Goal: Task Accomplishment & Management: Manage account settings

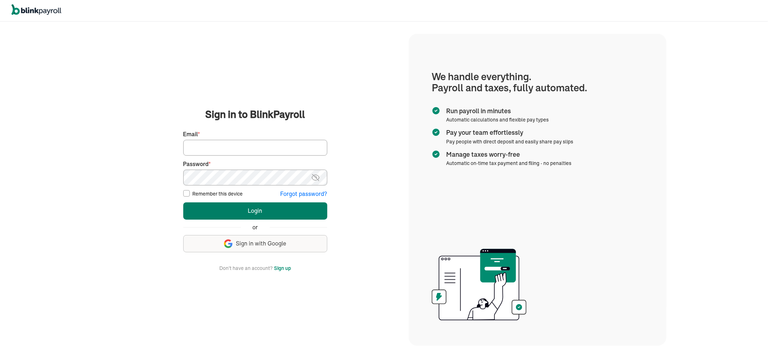
type input "P.brown@skyhigh-signs.com"
click at [238, 211] on button "Login" at bounding box center [255, 211] width 144 height 17
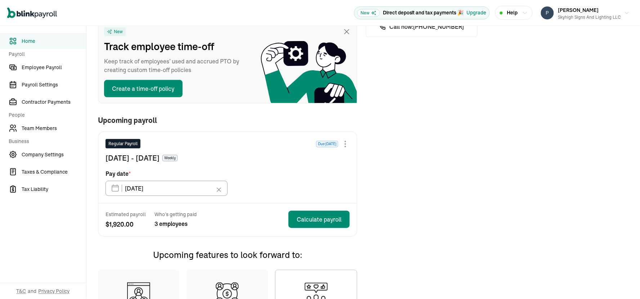
scroll to position [80, 0]
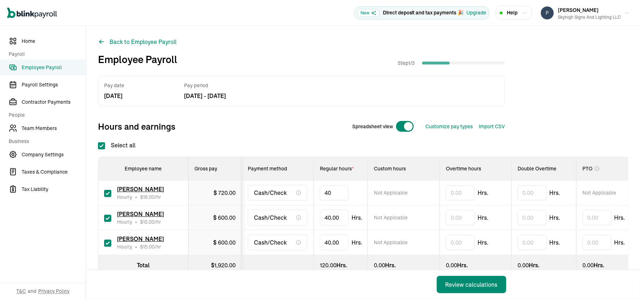
drag, startPoint x: 333, startPoint y: 192, endPoint x: 309, endPoint y: 191, distance: 23.8
click at [309, 191] on tr "[PERSON_NAME] Hourly • $ 18.00 /hr $ 720.00 Cash/Check 40 Not Applicable Hrs. H…" at bounding box center [535, 192] width 874 height 25
type input "18"
drag, startPoint x: 341, startPoint y: 217, endPoint x: 318, endPoint y: 218, distance: 23.0
type input "4"
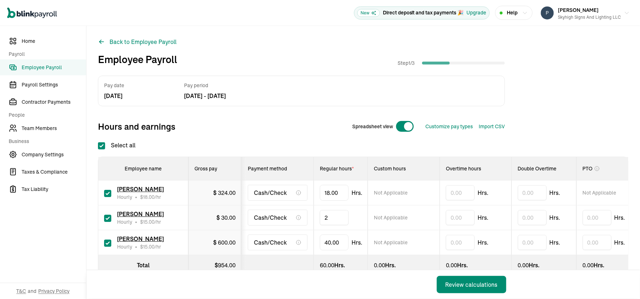
type input "24"
type input "4"
type input "12"
click at [476, 283] on div "Review calculations" at bounding box center [471, 284] width 52 height 9
checkbox input "true"
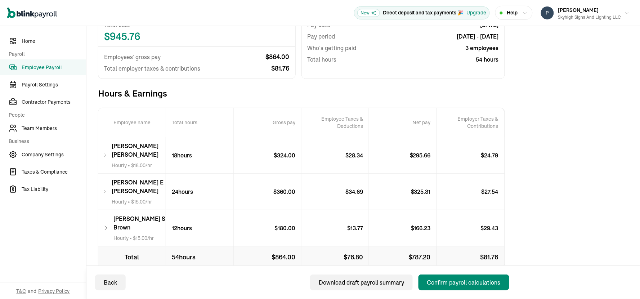
scroll to position [80, 0]
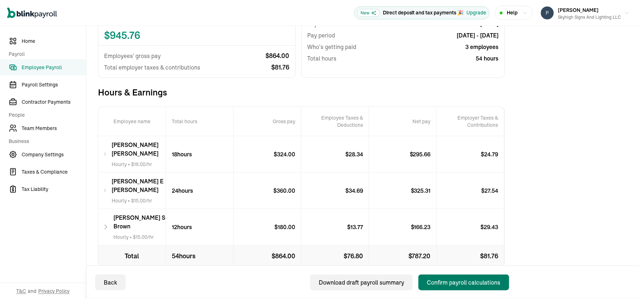
click at [442, 279] on div "Confirm payroll calculations" at bounding box center [463, 282] width 73 height 9
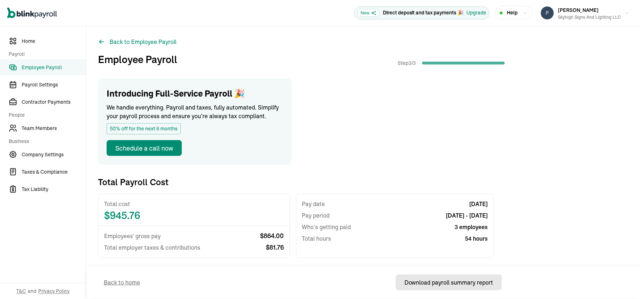
click at [447, 281] on div "Download payroll summary report" at bounding box center [448, 282] width 89 height 9
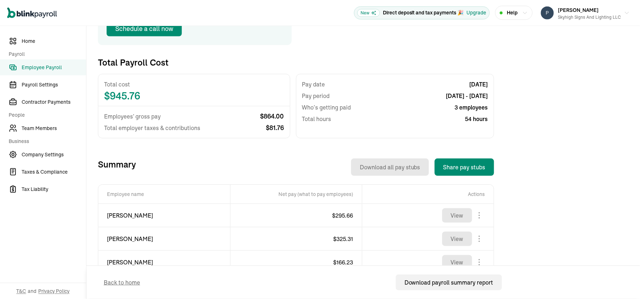
scroll to position [120, 0]
click at [461, 164] on button "Share pay stubs" at bounding box center [463, 166] width 59 height 17
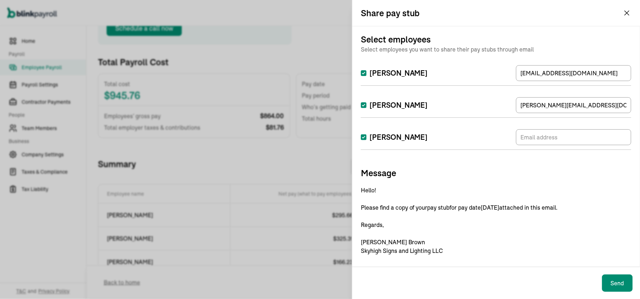
click at [362, 136] on input "[PERSON_NAME]" at bounding box center [364, 137] width 6 height 6
checkbox input "false"
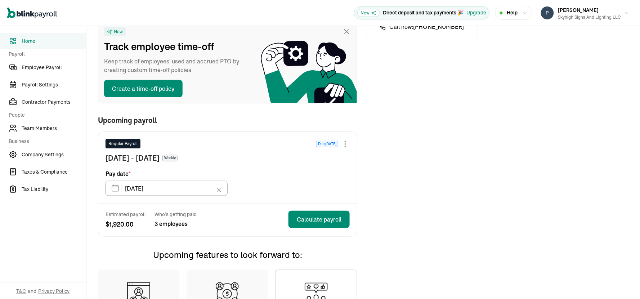
scroll to position [80, 0]
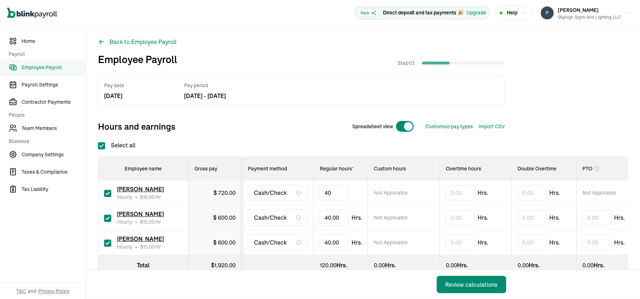
drag, startPoint x: 333, startPoint y: 192, endPoint x: 309, endPoint y: 191, distance: 23.8
click at [309, 191] on tr "[PERSON_NAME] Hourly • $ 18.00 /hr $ 720.00 Cash/Check 40 Not Applicable Hrs. H…" at bounding box center [535, 192] width 874 height 25
type input "18"
drag, startPoint x: 341, startPoint y: 217, endPoint x: 318, endPoint y: 218, distance: 23.0
type input "4"
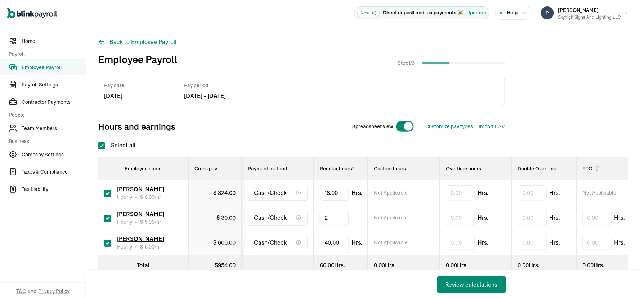
type input "24"
type input "4"
type input "12"
click at [476, 283] on div "Review calculations" at bounding box center [471, 284] width 52 height 9
checkbox input "true"
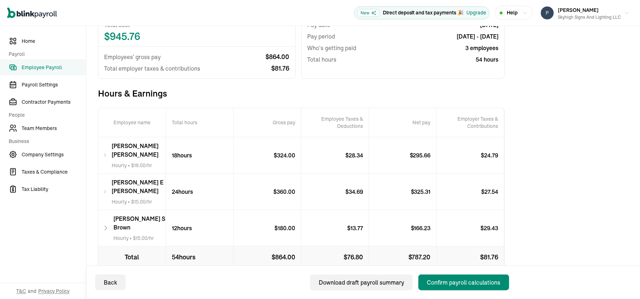
scroll to position [80, 0]
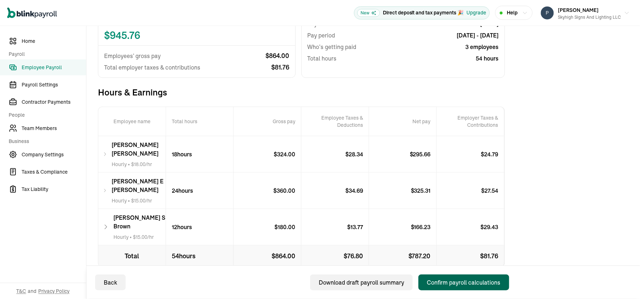
click at [442, 279] on div "Confirm payroll calculations" at bounding box center [463, 282] width 73 height 9
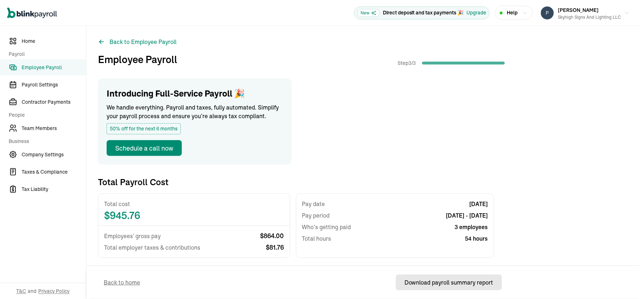
click at [447, 281] on div "Download payroll summary report" at bounding box center [448, 282] width 89 height 9
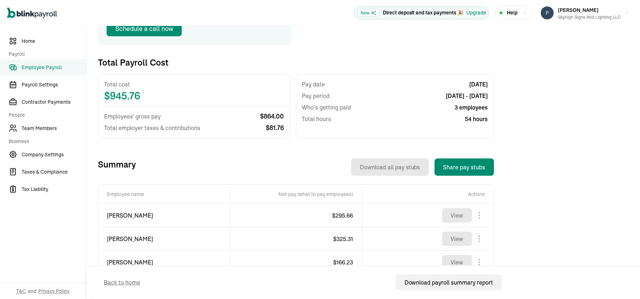
scroll to position [120, 0]
click at [461, 164] on button "Share pay stubs" at bounding box center [463, 166] width 59 height 17
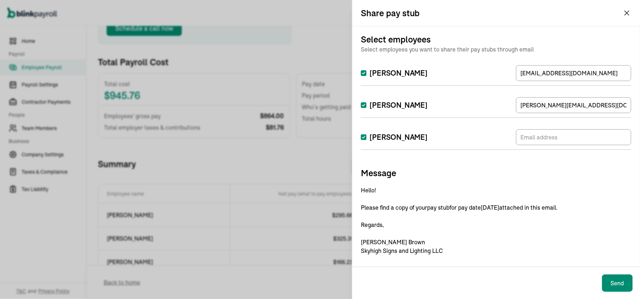
click at [362, 136] on input "[PERSON_NAME]" at bounding box center [364, 137] width 6 height 6
checkbox input "false"
